Goal: Task Accomplishment & Management: Use online tool/utility

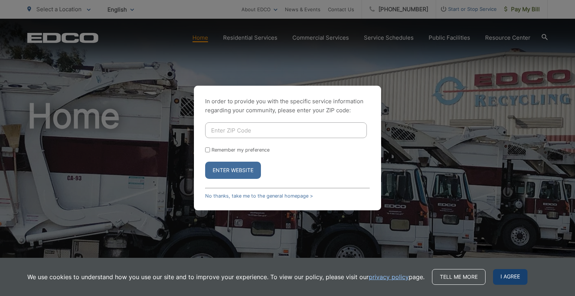
click at [506, 274] on span "I agree" at bounding box center [510, 277] width 34 height 16
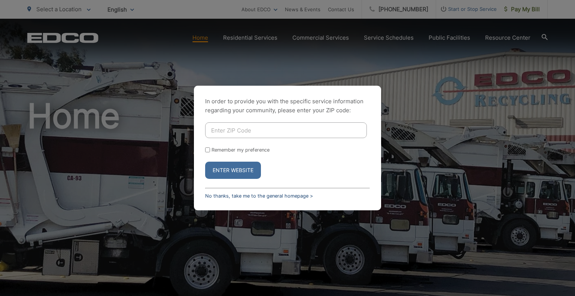
click at [237, 197] on link "No thanks, take me to the general homepage >" at bounding box center [259, 196] width 108 height 6
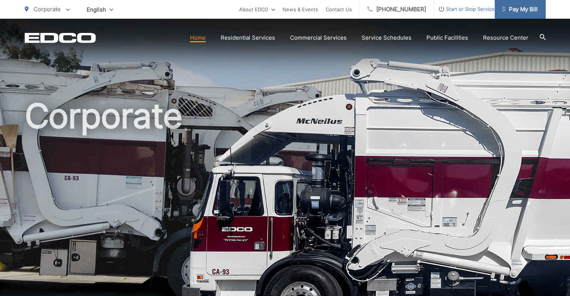
click at [530, 10] on span "Pay My Bill" at bounding box center [520, 9] width 36 height 9
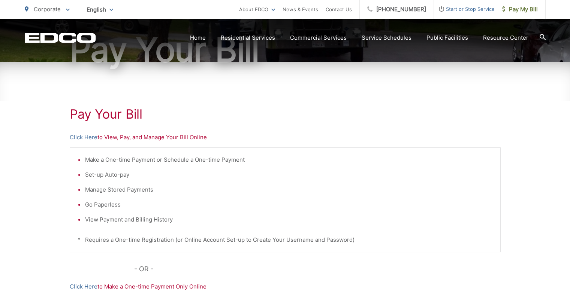
scroll to position [88, 0]
click at [85, 137] on link "Click Here" at bounding box center [84, 137] width 28 height 9
